Goal: Task Accomplishment & Management: Manage account settings

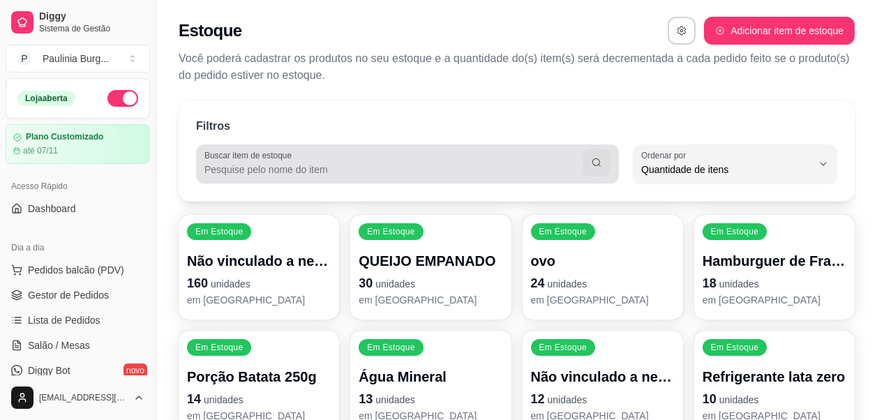
select select "QUANTITY_ORDER"
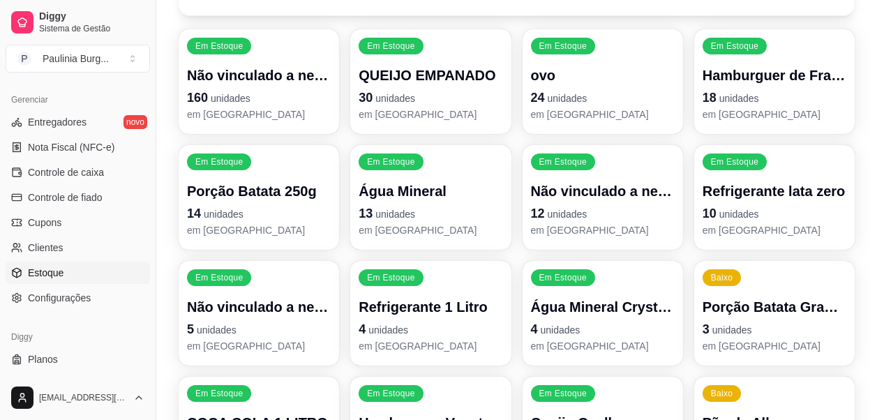
scroll to position [279, 0]
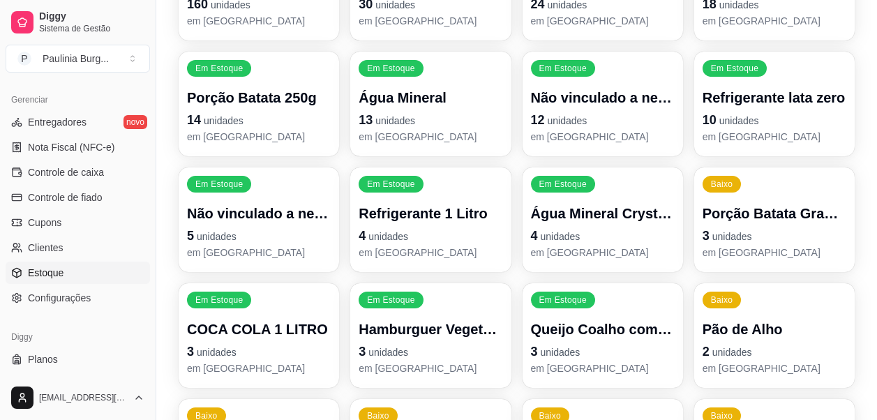
click at [765, 227] on p "3 unidades" at bounding box center [775, 236] width 144 height 20
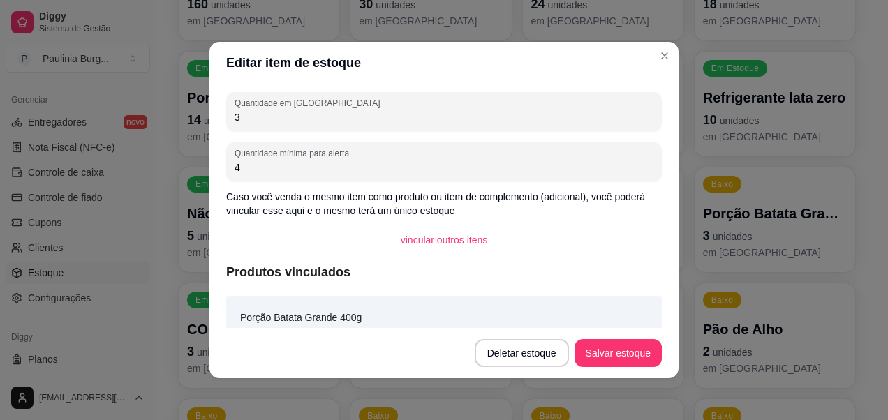
click at [336, 119] on input "3" at bounding box center [443, 117] width 419 height 14
type input "10"
click at [594, 354] on button "Salvar estoque" at bounding box center [617, 353] width 87 height 28
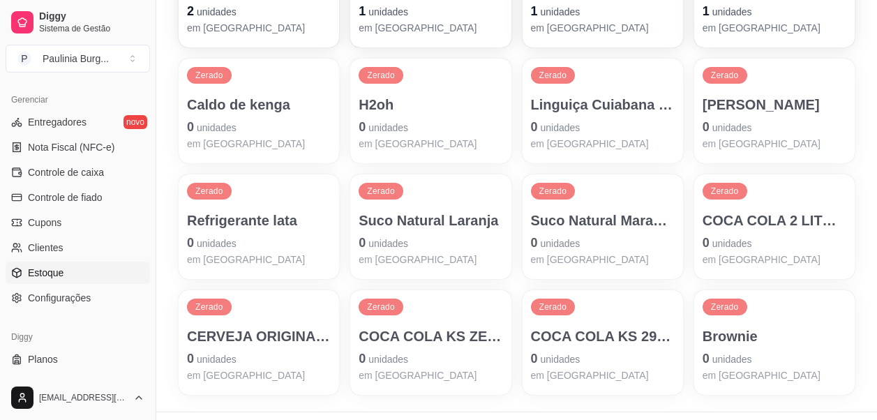
scroll to position [767, 0]
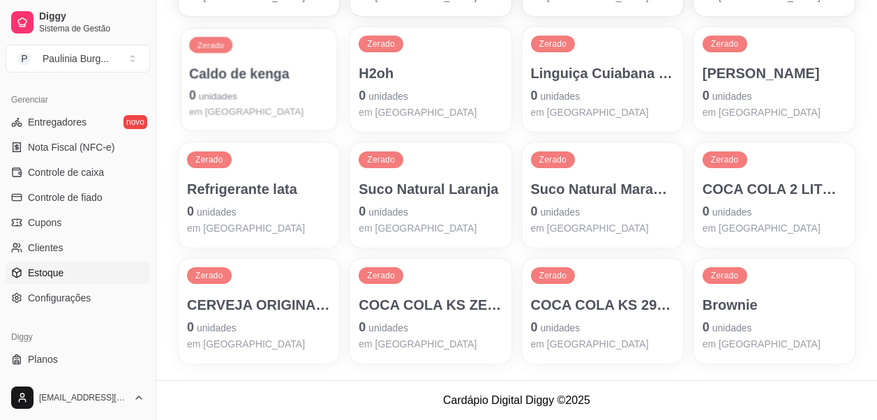
click at [246, 96] on p "0 unidades" at bounding box center [259, 95] width 140 height 19
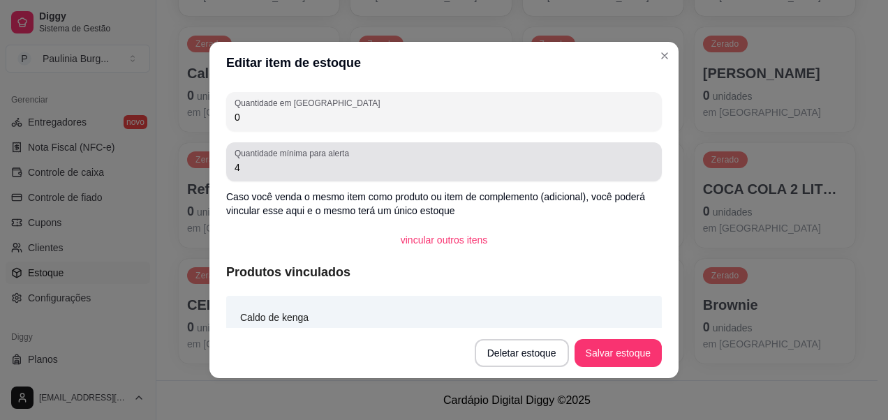
click at [350, 167] on input "4" at bounding box center [443, 167] width 419 height 14
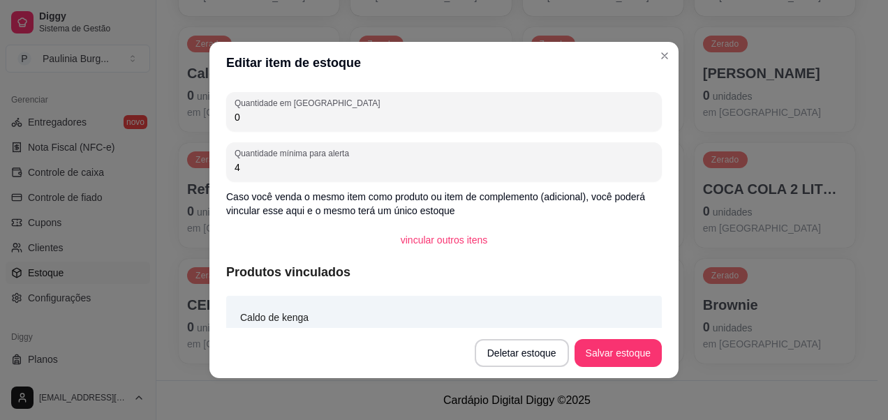
click at [297, 122] on input "0" at bounding box center [443, 117] width 419 height 14
type input "7"
click at [590, 343] on button "Salvar estoque" at bounding box center [617, 353] width 85 height 27
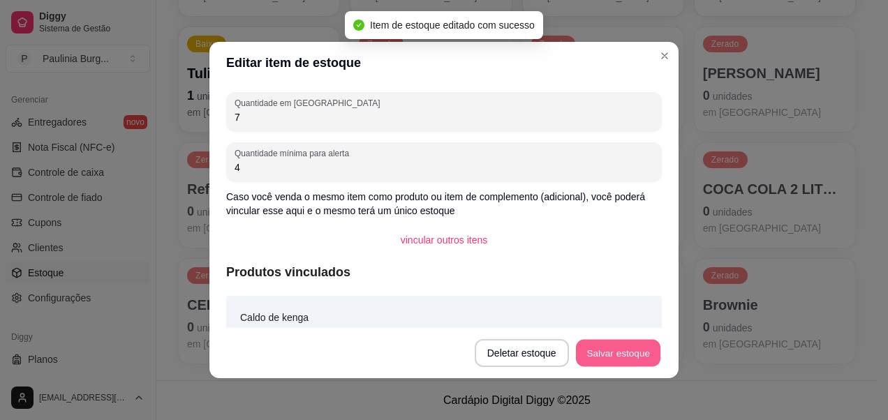
click at [615, 347] on button "Salvar estoque" at bounding box center [617, 353] width 85 height 27
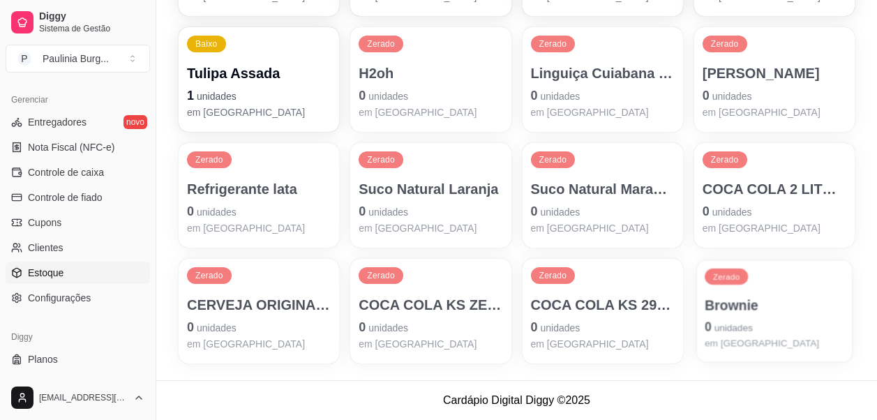
click at [705, 314] on p "Brownie" at bounding box center [775, 305] width 140 height 19
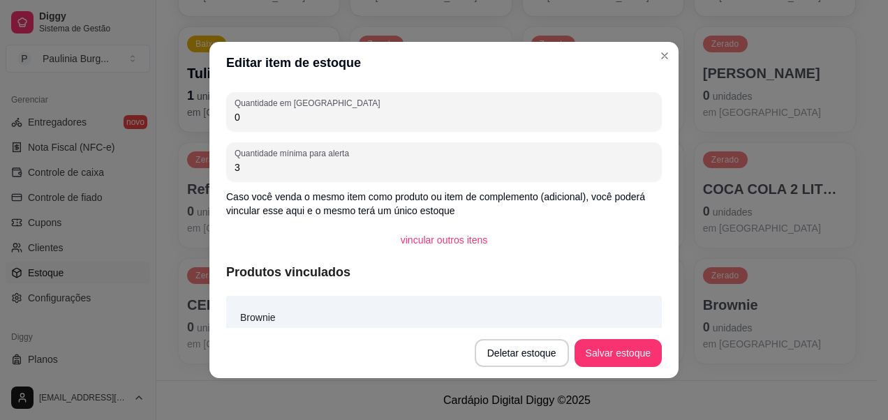
click at [574, 112] on input "0" at bounding box center [443, 117] width 419 height 14
type input "8"
click at [634, 352] on button "Salvar estoque" at bounding box center [617, 353] width 87 height 28
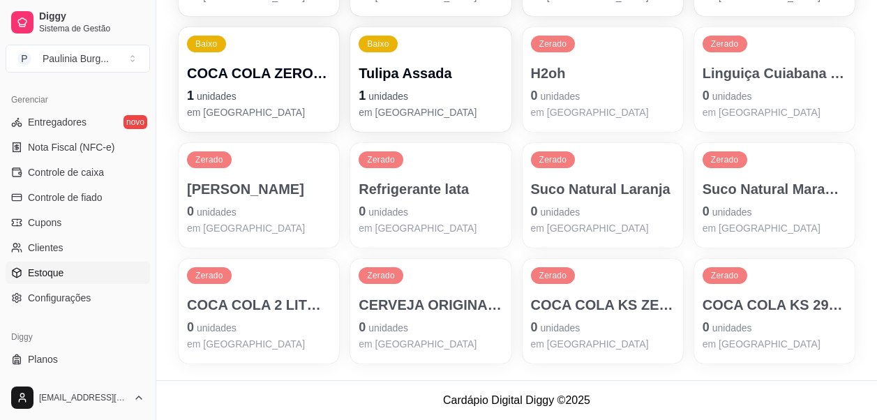
click at [440, 318] on p "0 unidades" at bounding box center [431, 327] width 144 height 20
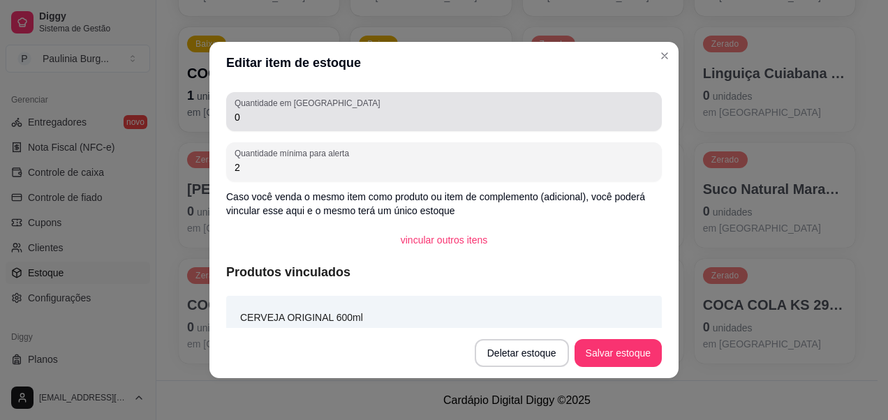
click at [408, 107] on div "0" at bounding box center [443, 112] width 419 height 28
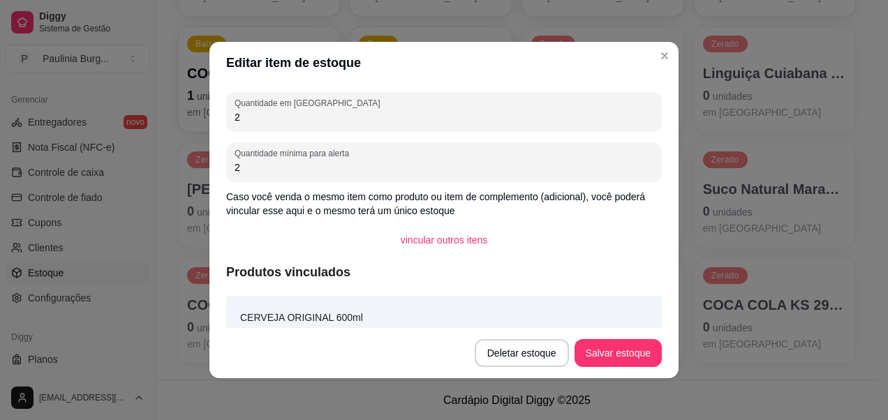
type input "2"
click at [615, 360] on button "Salvar estoque" at bounding box center [617, 353] width 85 height 27
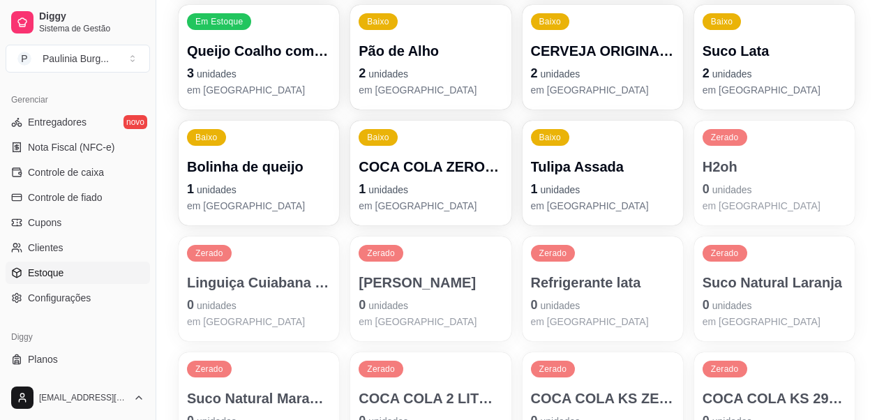
scroll to position [698, 0]
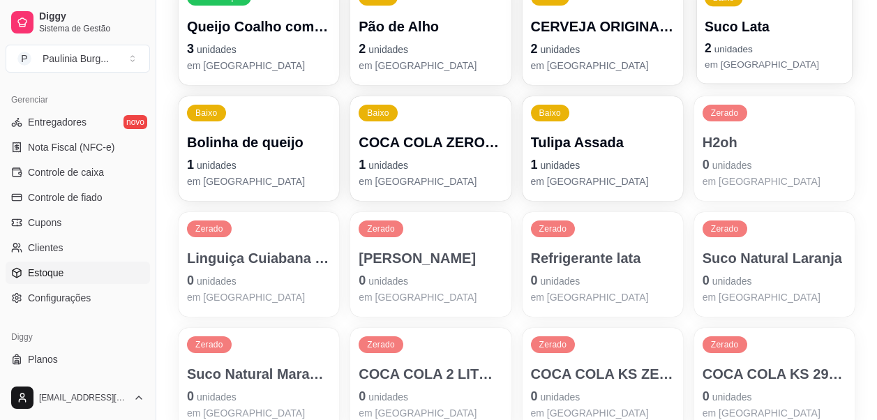
click at [728, 58] on div "Suco Lata 2 unidades em [GEOGRAPHIC_DATA]" at bounding box center [775, 44] width 140 height 54
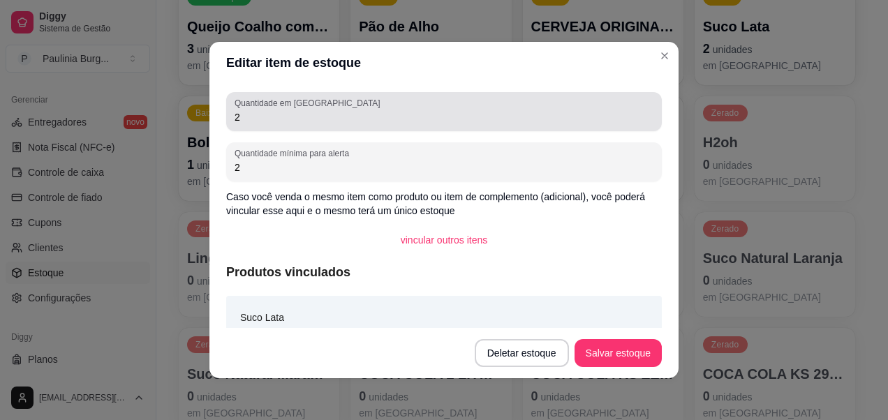
click at [357, 125] on div "2" at bounding box center [443, 112] width 419 height 28
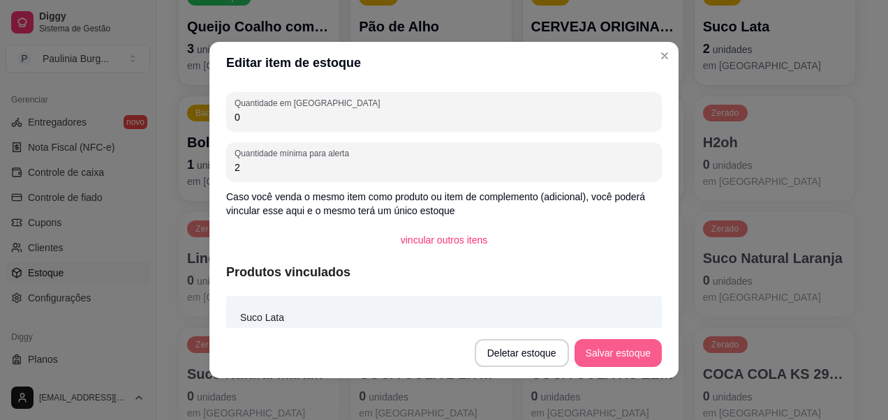
type input "0"
click at [602, 351] on button "Salvar estoque" at bounding box center [617, 353] width 87 height 28
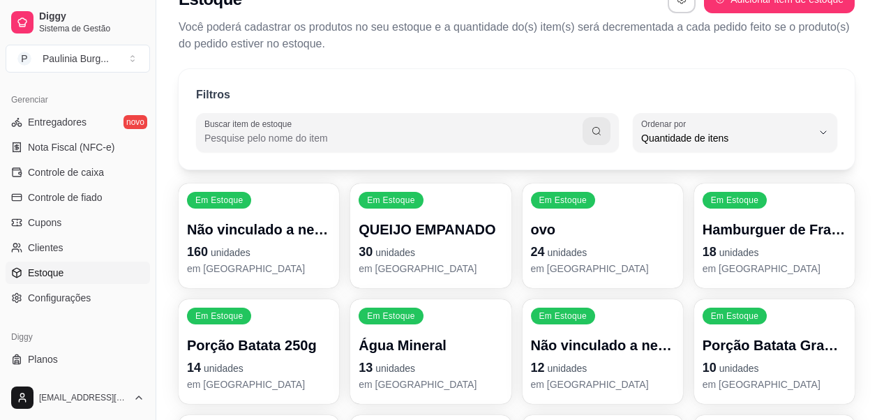
scroll to position [0, 0]
